Goal: Find specific page/section: Find specific page/section

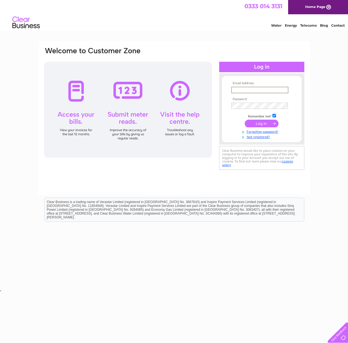
click at [245, 90] on input "text" at bounding box center [259, 90] width 57 height 7
type input "tirath_dosanj@hotmail.com"
drag, startPoint x: 256, startPoint y: 123, endPoint x: 251, endPoint y: 120, distance: 6.1
click at [256, 123] on input "submit" at bounding box center [262, 124] width 34 height 8
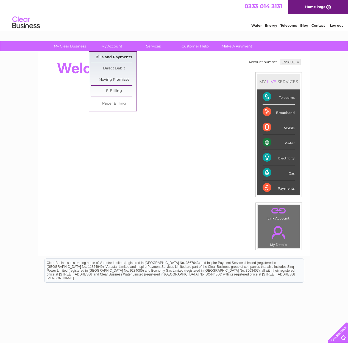
click at [115, 55] on link "Bills and Payments" at bounding box center [113, 57] width 45 height 11
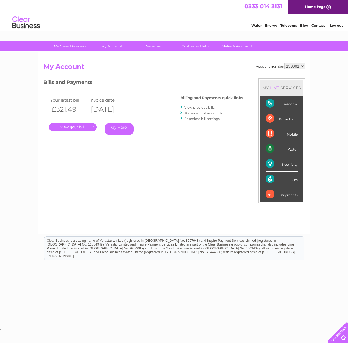
click at [75, 128] on link "." at bounding box center [73, 127] width 48 height 8
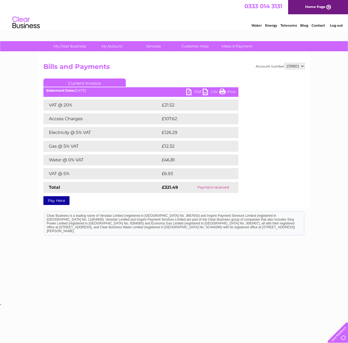
click at [231, 91] on link "Print" at bounding box center [227, 93] width 16 height 8
click at [227, 91] on link "Print" at bounding box center [227, 93] width 16 height 8
